Goal: Navigation & Orientation: Find specific page/section

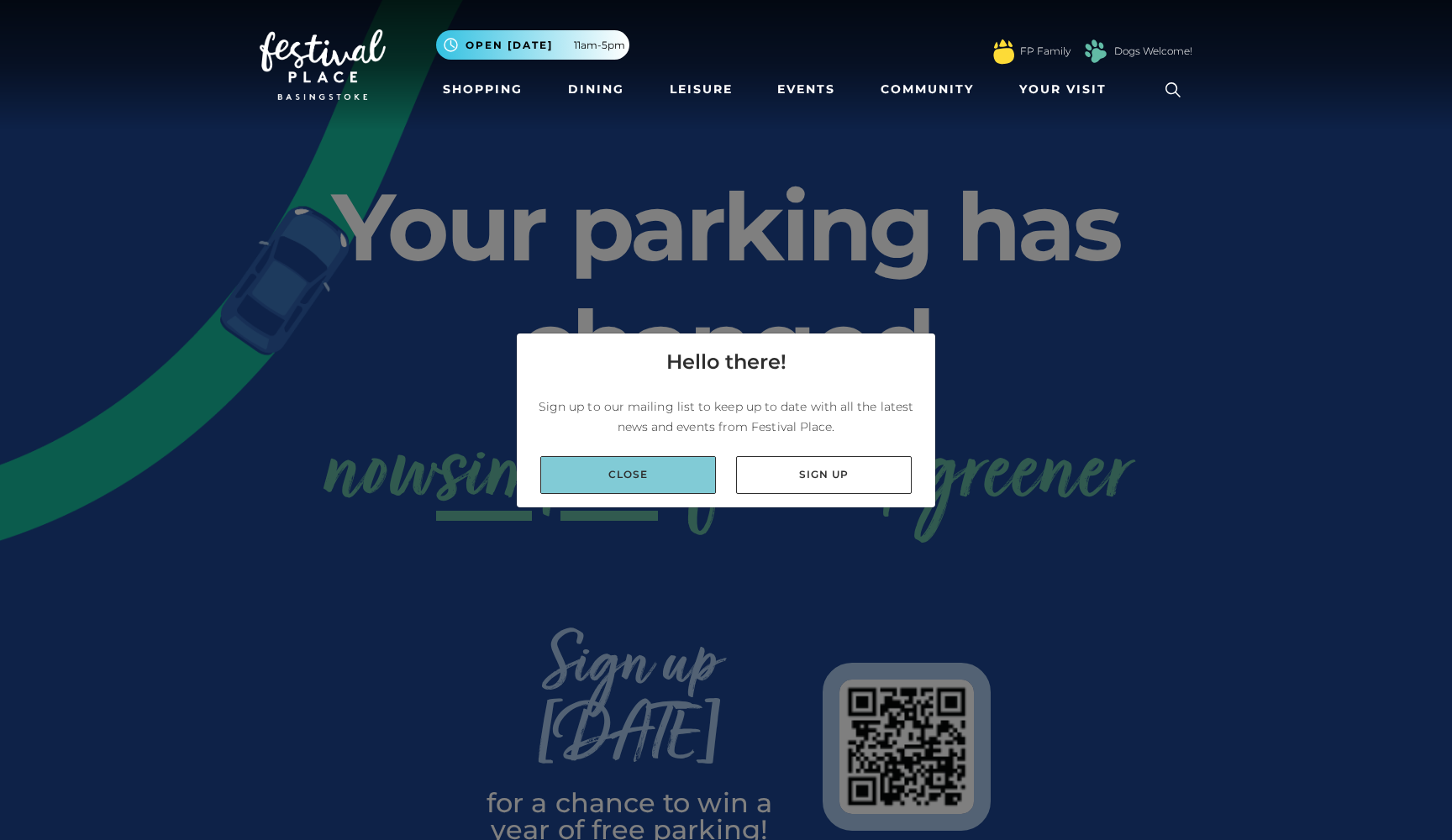
click at [659, 481] on link "Close" at bounding box center [628, 475] width 176 height 38
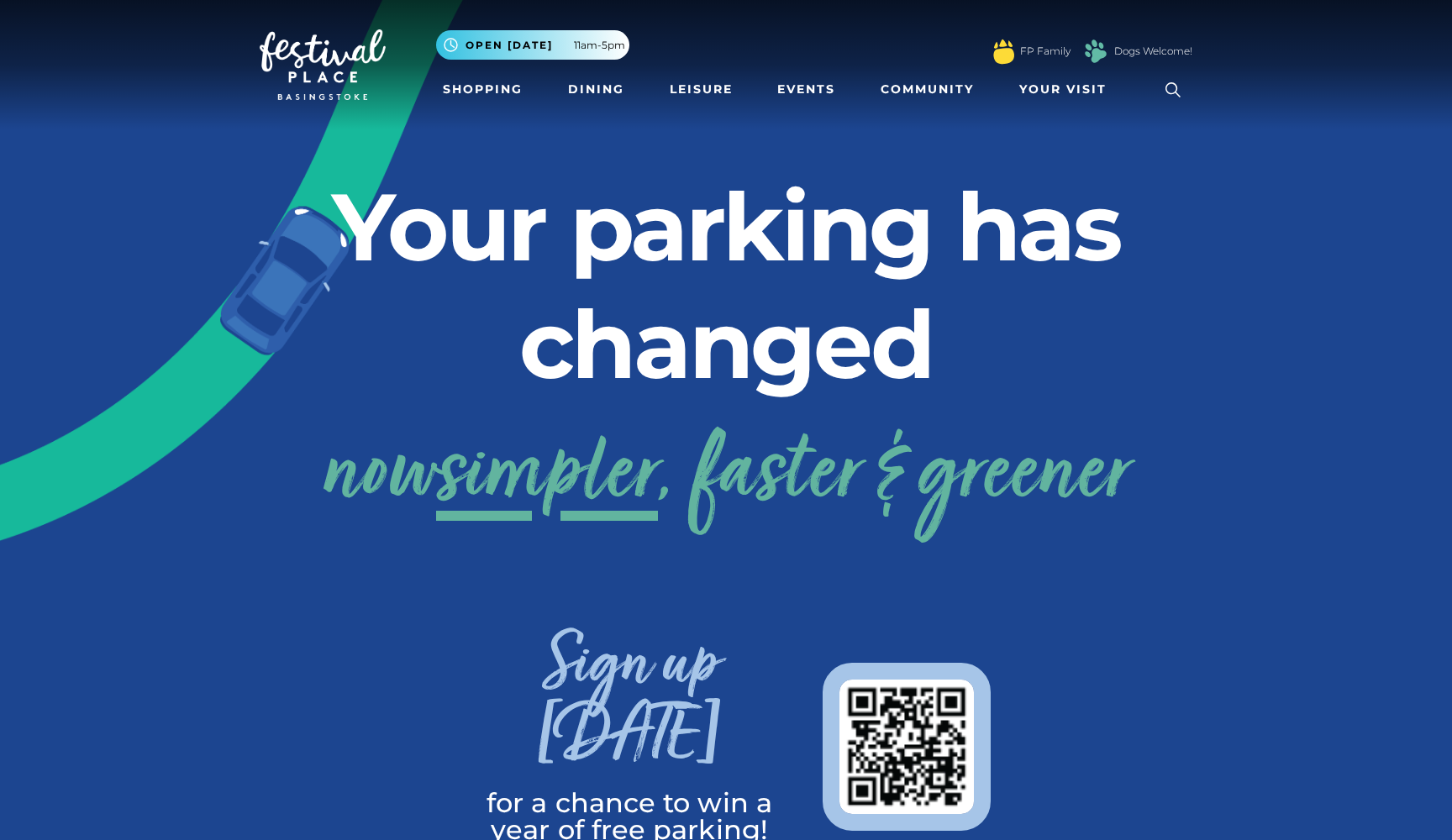
drag, startPoint x: 685, startPoint y: 466, endPoint x: 682, endPoint y: 446, distance: 20.2
click at [682, 453] on link "now simpler , faster & greener" at bounding box center [726, 477] width 807 height 135
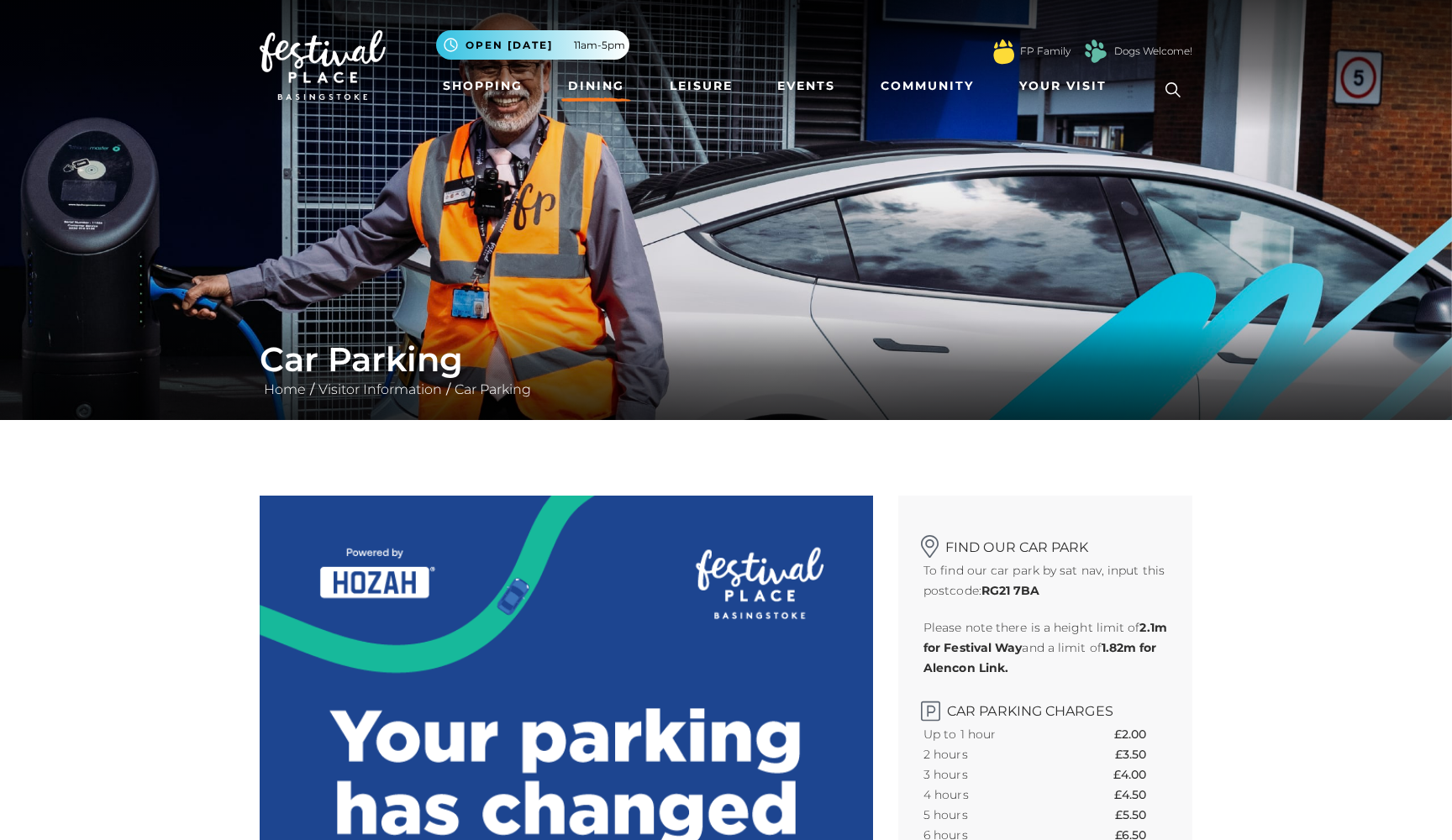
click at [593, 89] on link "Dining" at bounding box center [596, 86] width 70 height 31
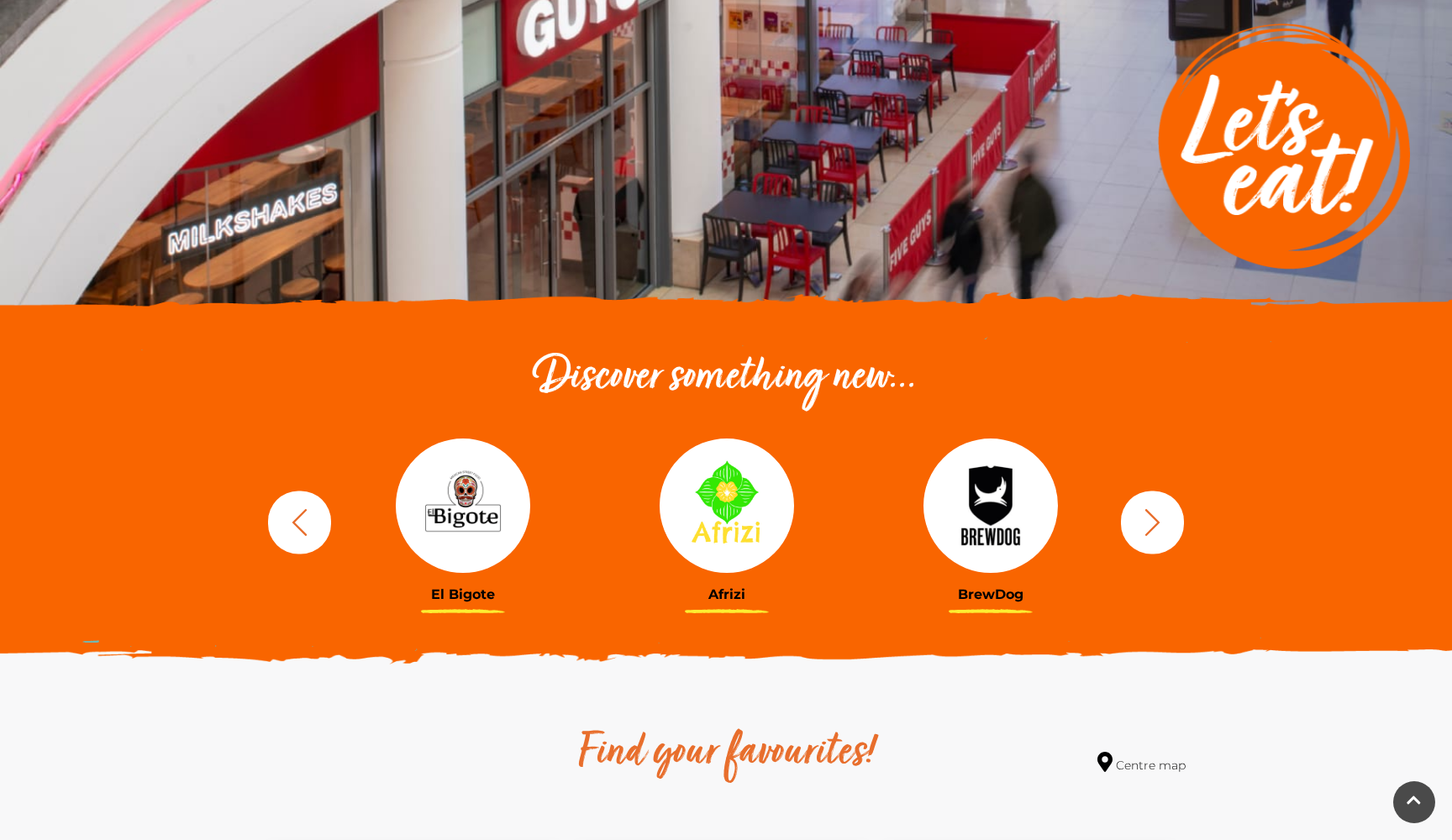
scroll to position [272, 0]
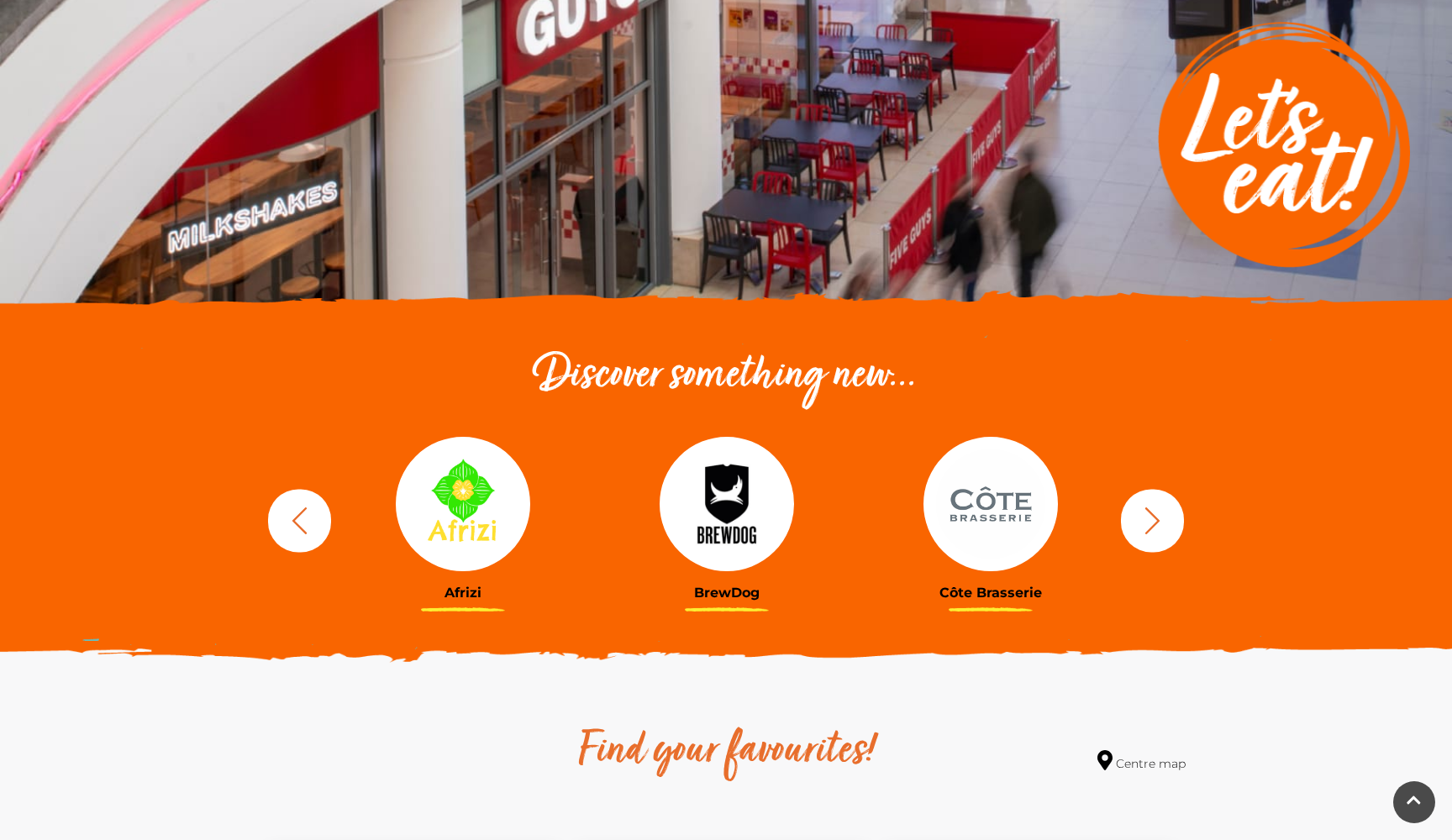
click at [304, 531] on icon "button" at bounding box center [300, 521] width 15 height 27
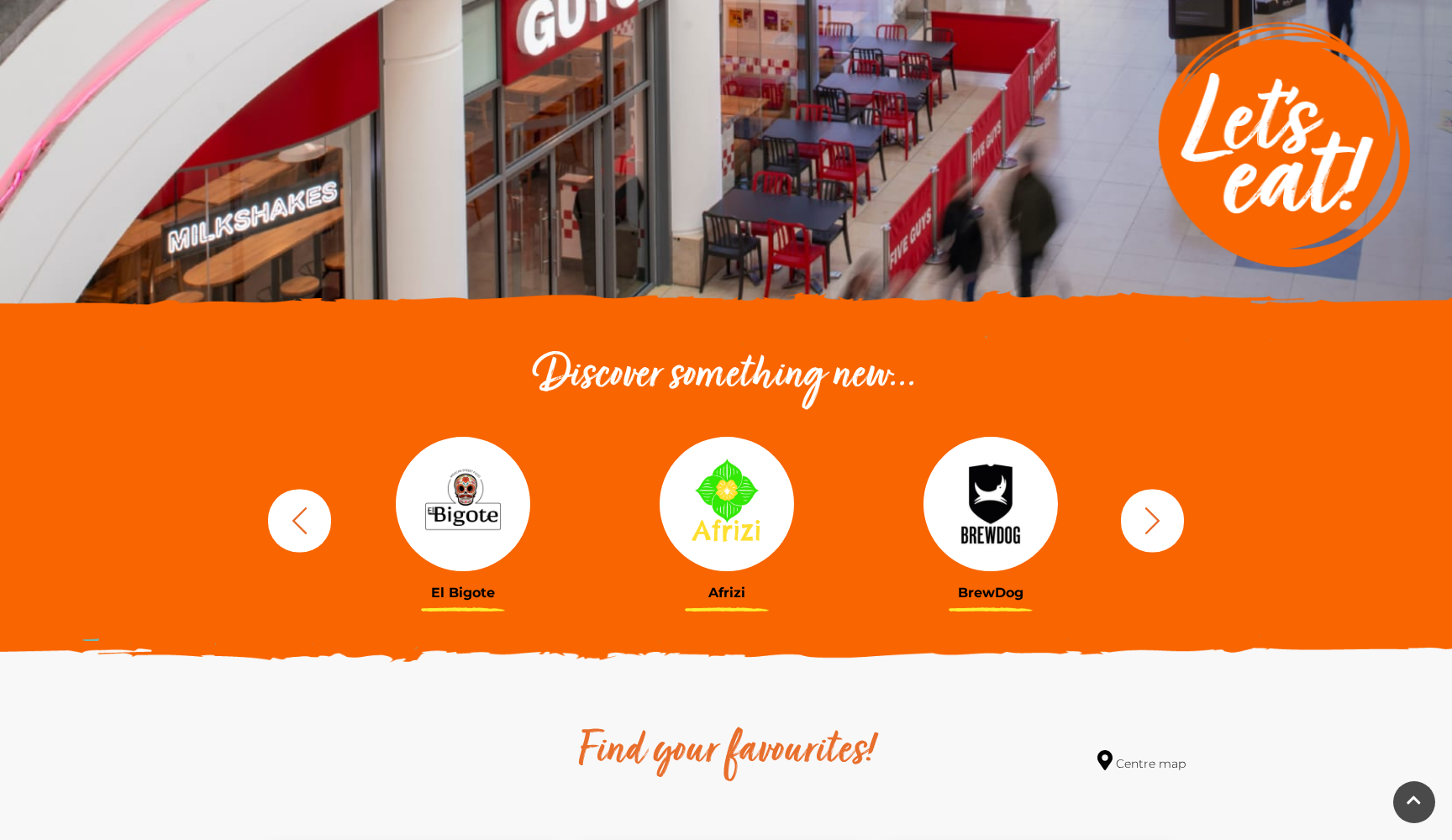
click at [304, 531] on icon "button" at bounding box center [300, 521] width 15 height 27
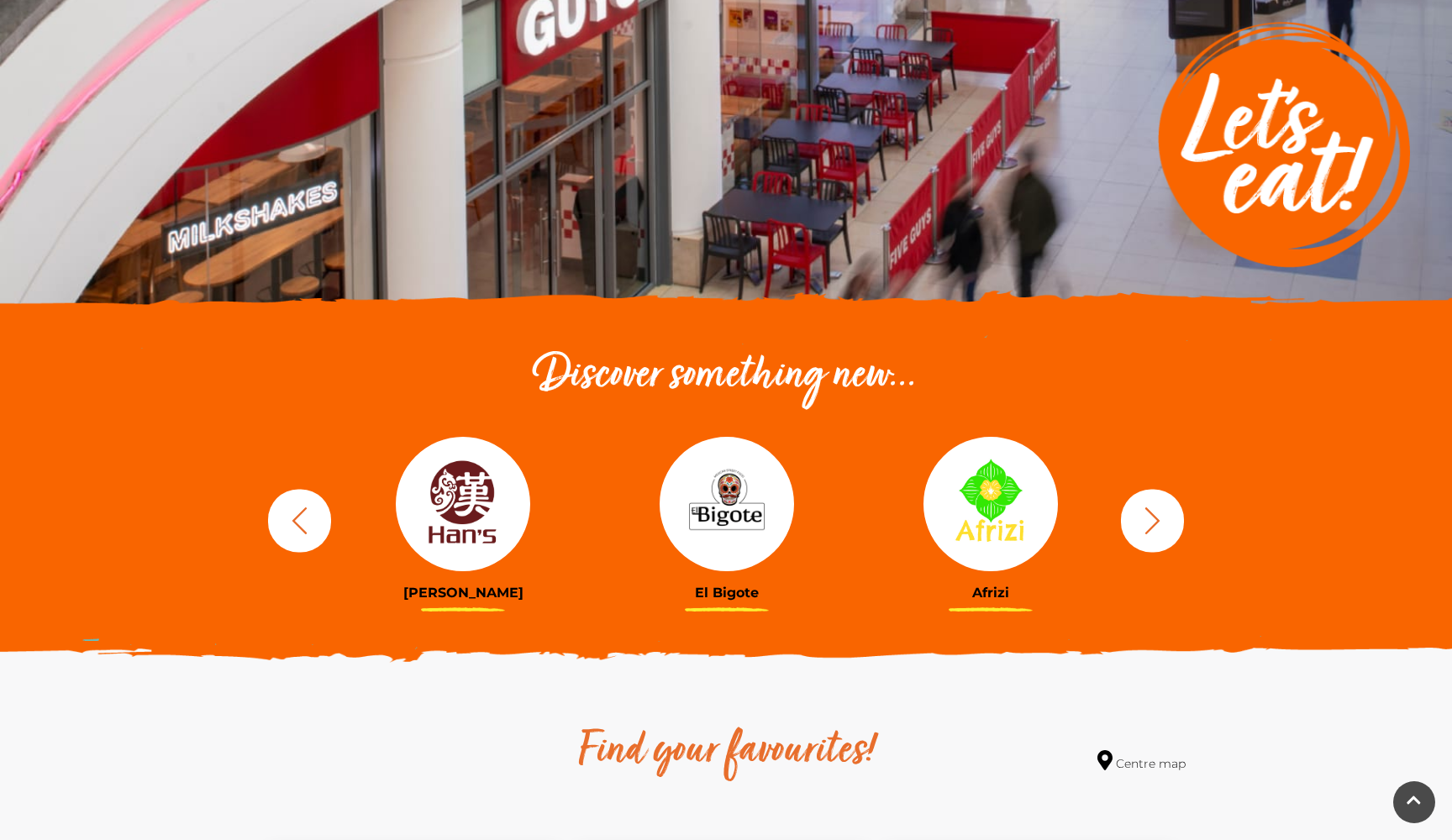
click at [422, 518] on img at bounding box center [463, 504] width 135 height 135
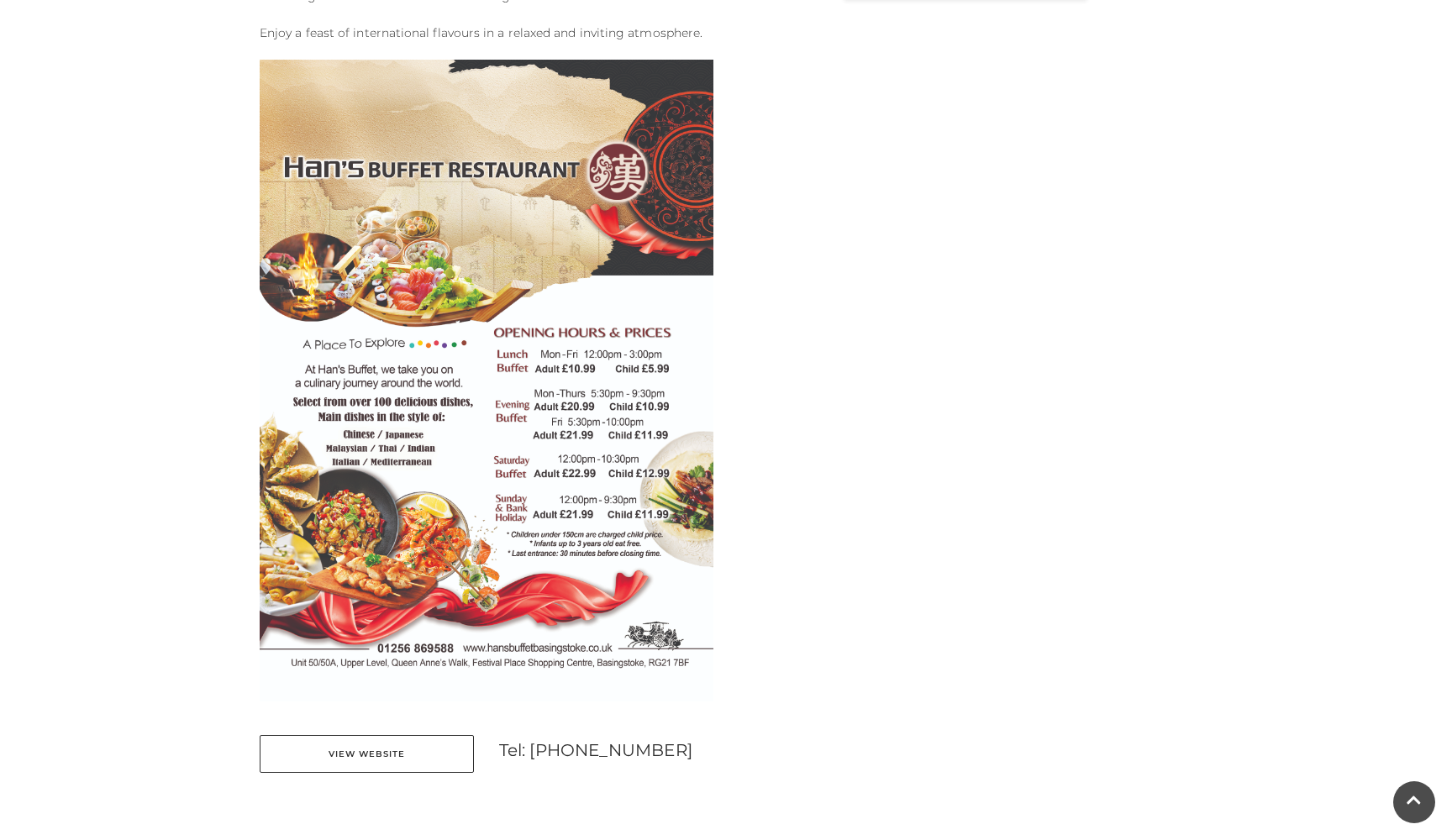
scroll to position [732, 0]
click at [437, 745] on link "View Website" at bounding box center [366, 754] width 214 height 38
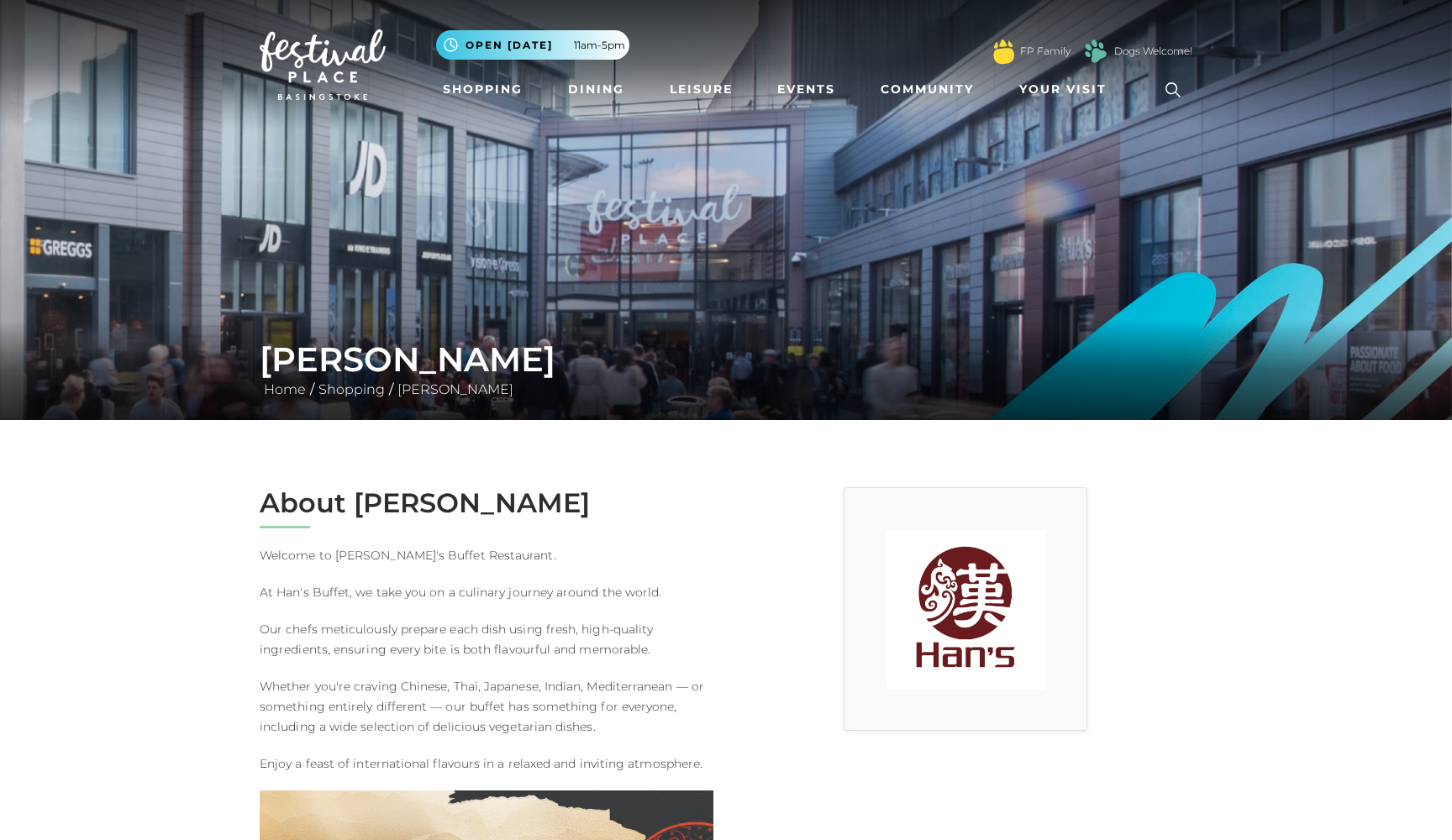
scroll to position [0, 0]
click at [1041, 93] on span "Your Visit" at bounding box center [1063, 89] width 87 height 17
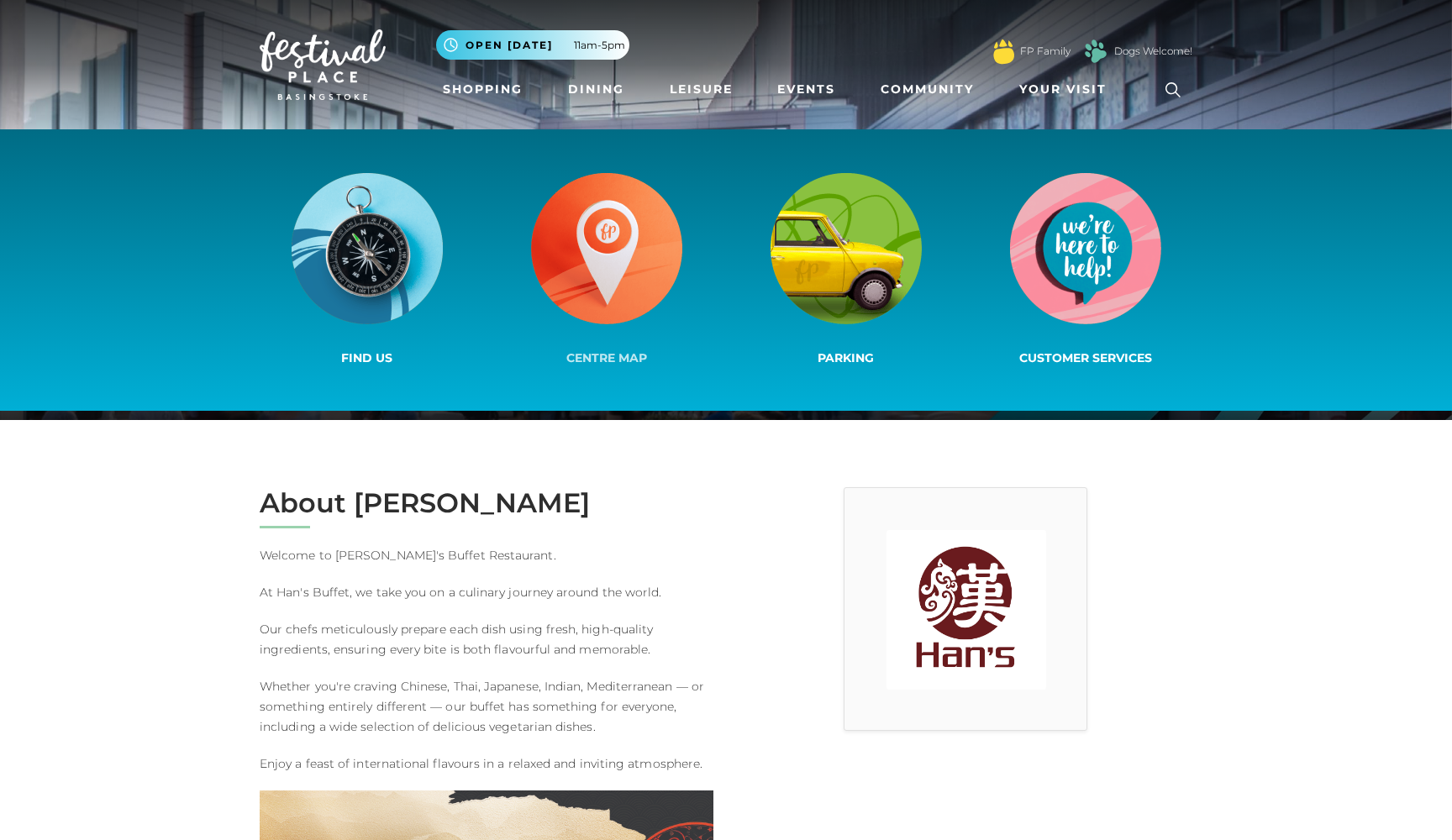
click at [625, 266] on img at bounding box center [606, 248] width 151 height 151
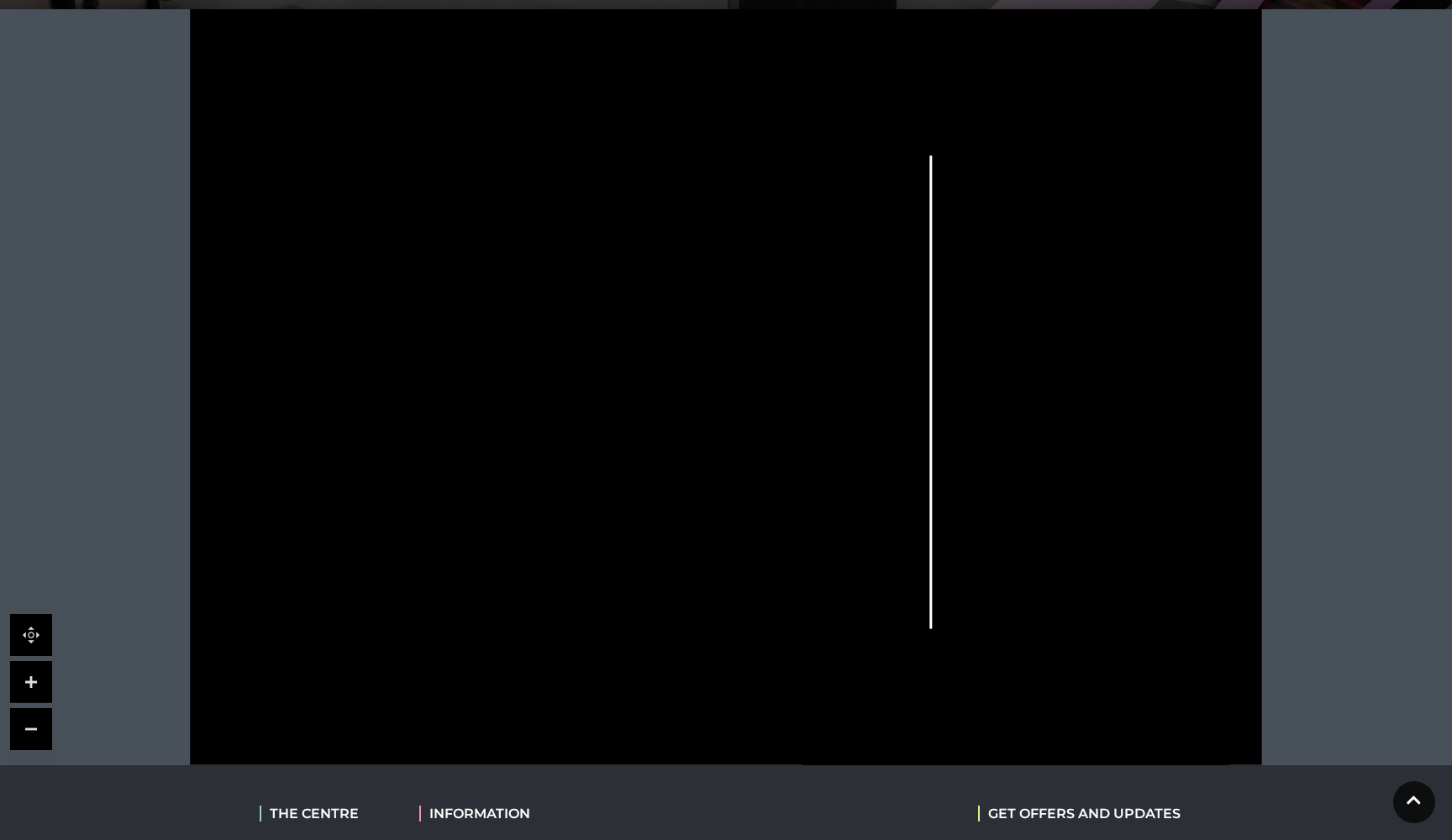
scroll to position [411, 0]
click at [34, 678] on link at bounding box center [31, 682] width 42 height 42
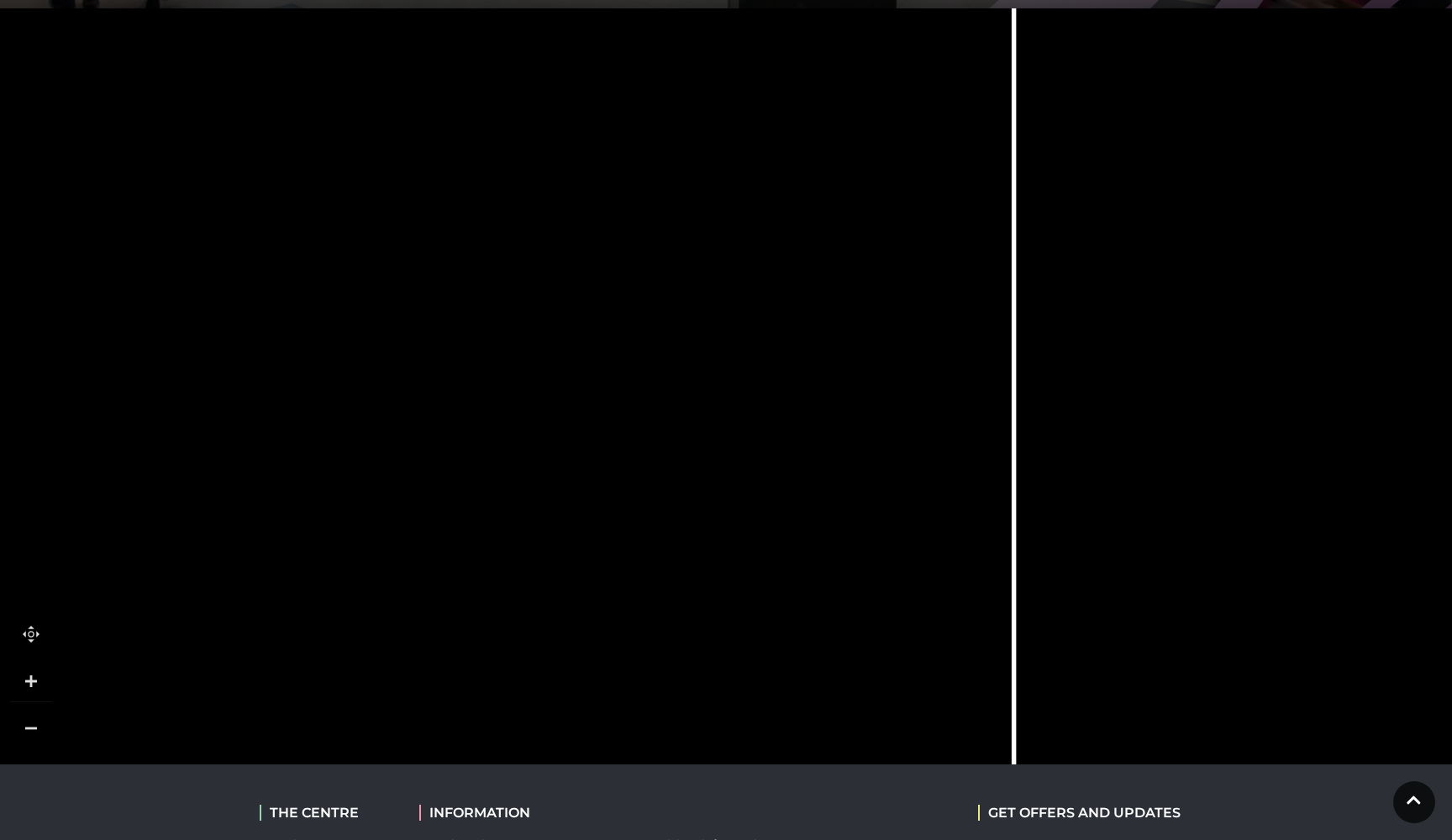
drag, startPoint x: 1190, startPoint y: 341, endPoint x: 982, endPoint y: 371, distance: 210.2
click at [984, 371] on icon at bounding box center [645, 386] width 2420 height 1361
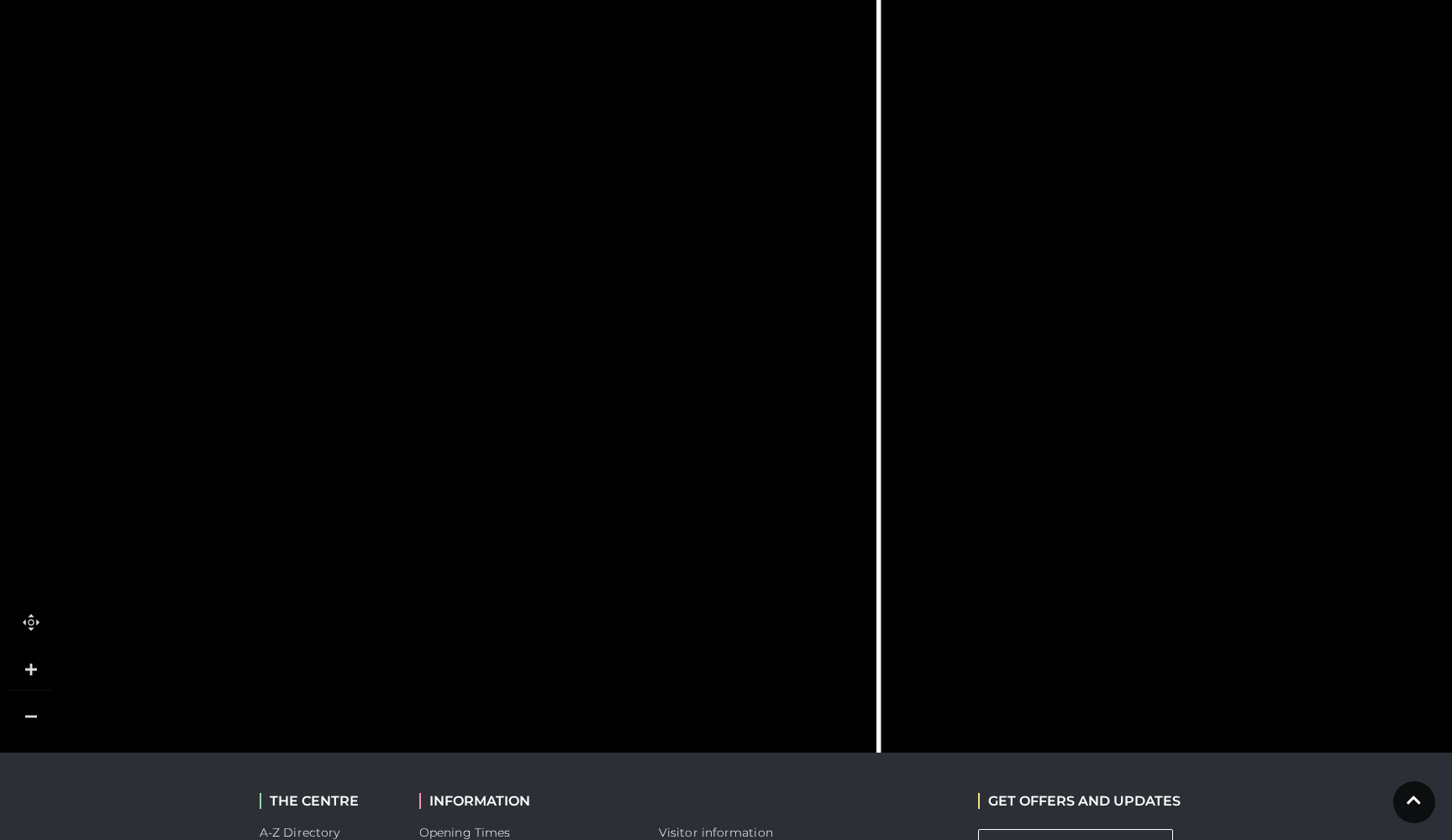
scroll to position [426, 0]
click at [44, 715] on link at bounding box center [31, 714] width 42 height 42
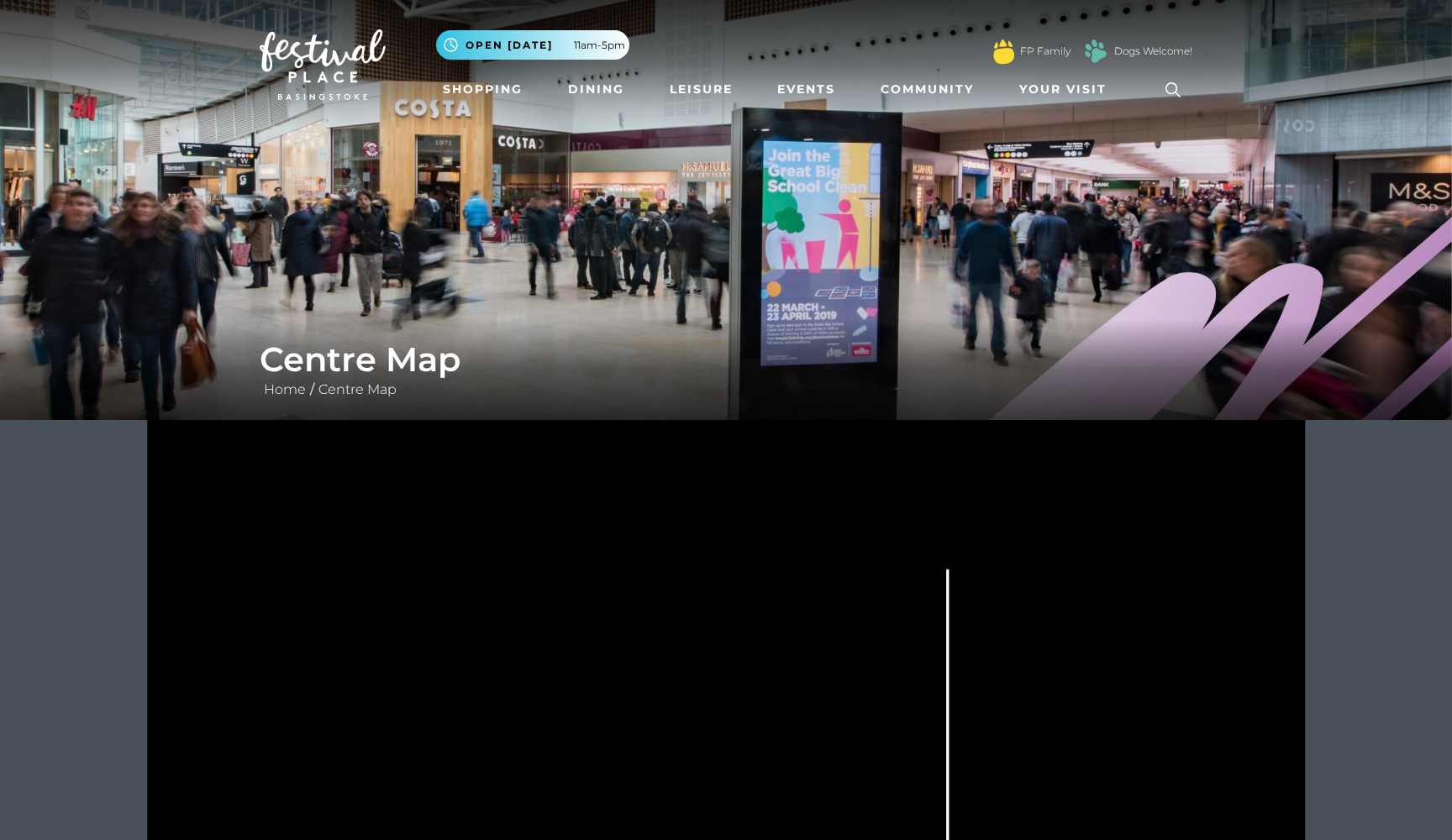
scroll to position [0, 0]
click at [493, 93] on link "Shopping" at bounding box center [482, 89] width 93 height 31
